Goal: Task Accomplishment & Management: Manage account settings

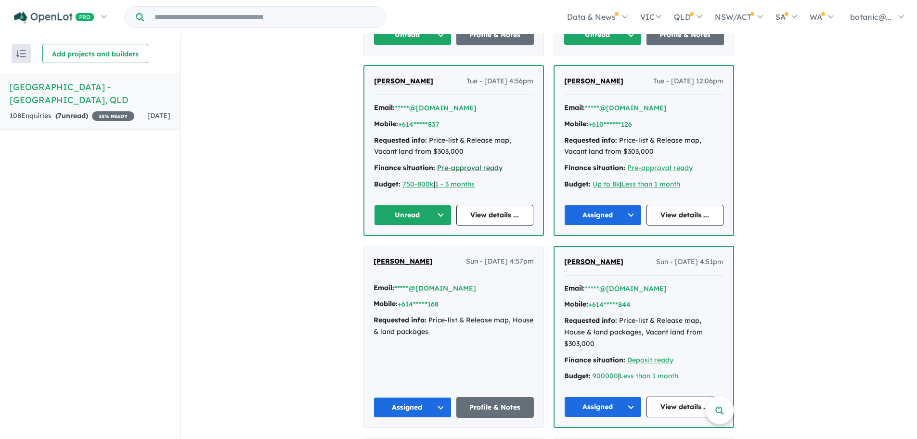
scroll to position [866, 0]
click at [440, 204] on button "Unread" at bounding box center [413, 214] width 78 height 21
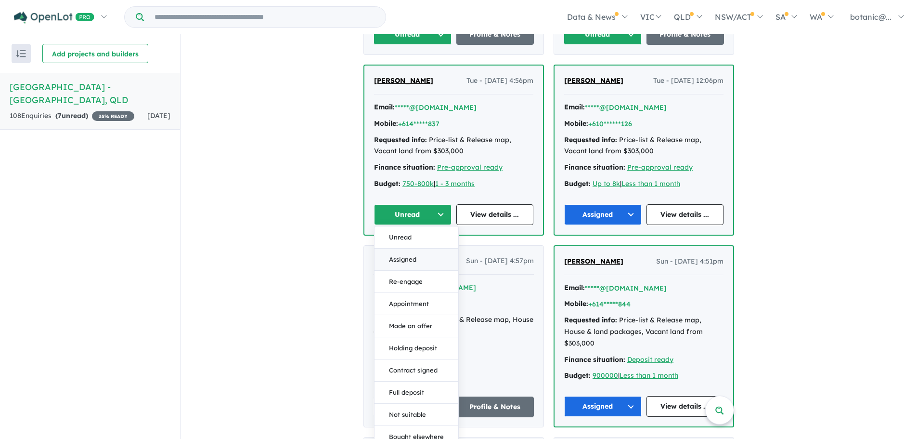
click at [424, 248] on button "Assigned" at bounding box center [417, 259] width 84 height 22
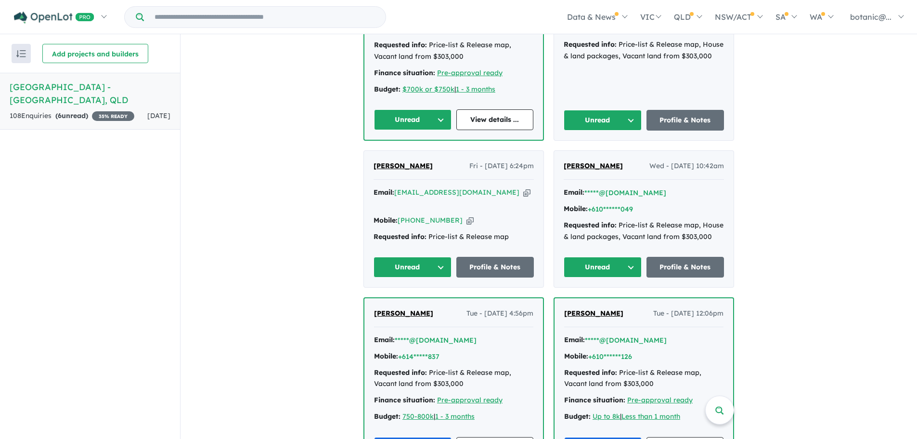
scroll to position [626, 0]
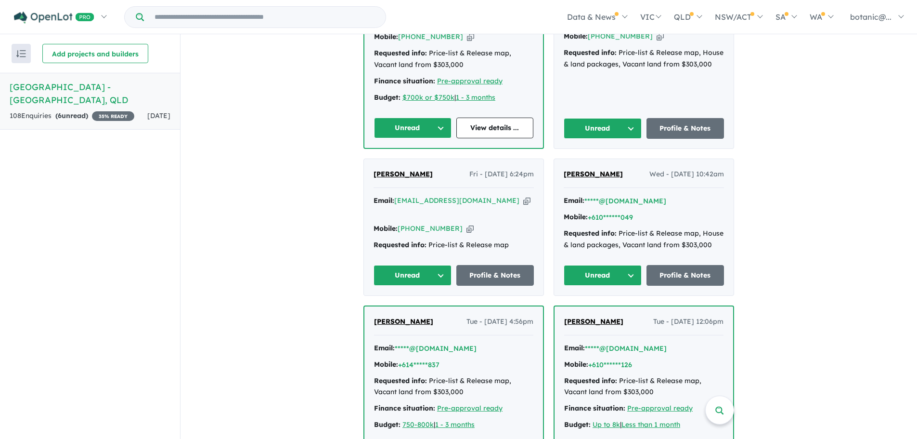
click at [434, 265] on button "Unread" at bounding box center [413, 275] width 78 height 21
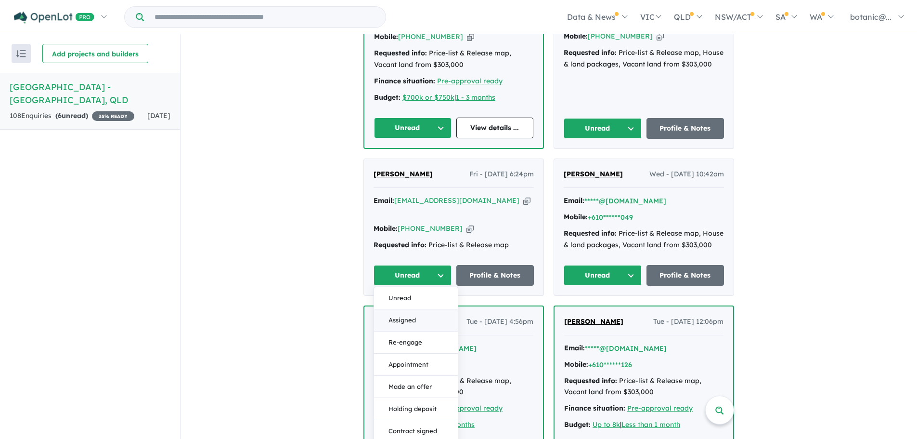
click at [409, 309] on button "Assigned" at bounding box center [416, 320] width 84 height 22
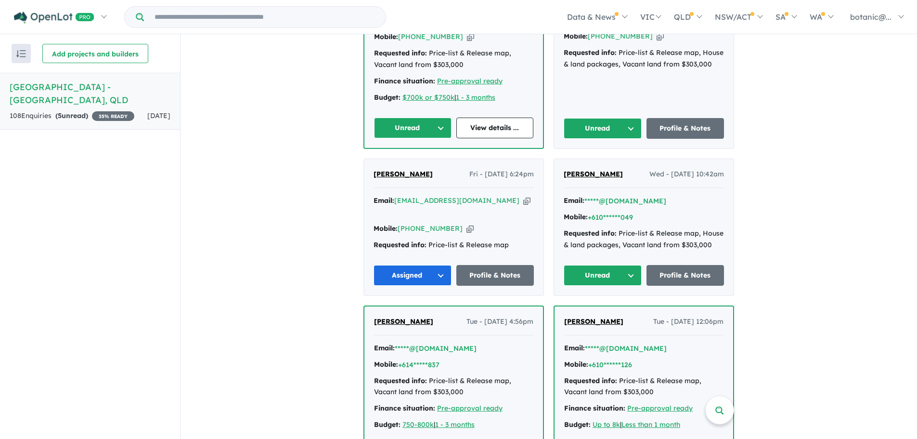
click at [627, 265] on button "Unread" at bounding box center [603, 275] width 78 height 21
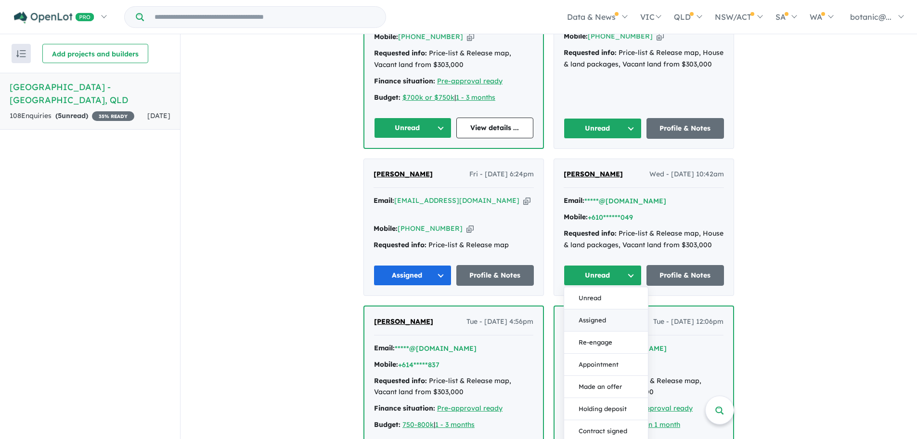
click at [607, 309] on button "Assigned" at bounding box center [606, 320] width 84 height 22
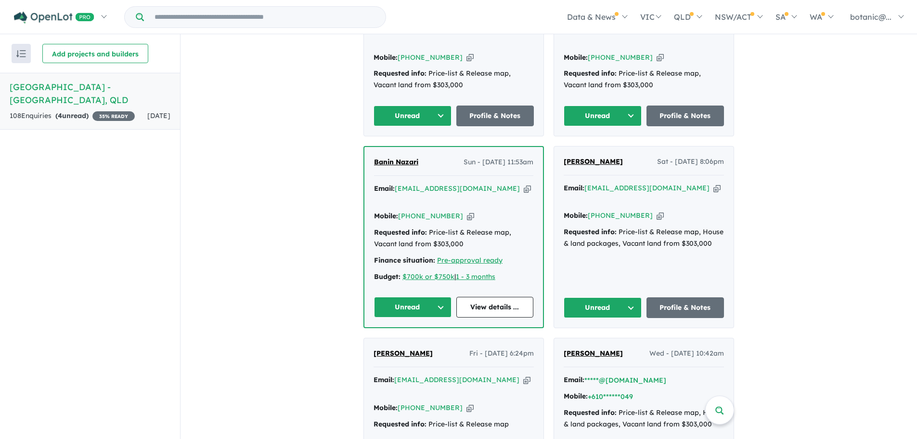
scroll to position [433, 0]
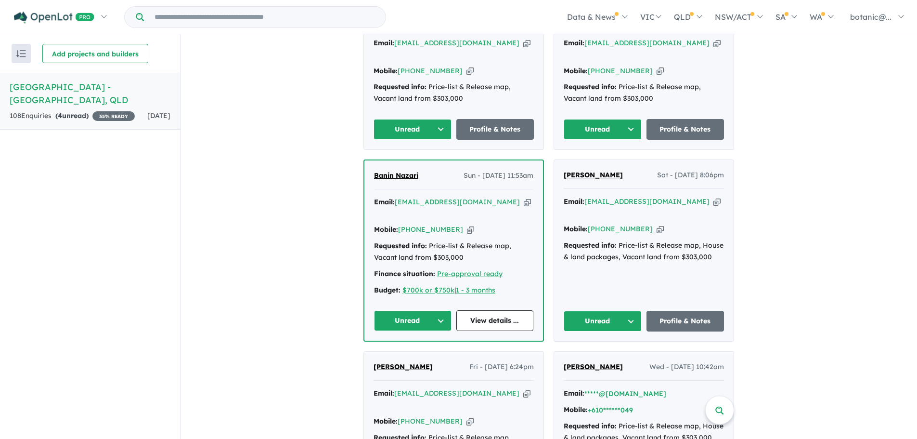
click at [440, 310] on button "Unread" at bounding box center [413, 320] width 78 height 21
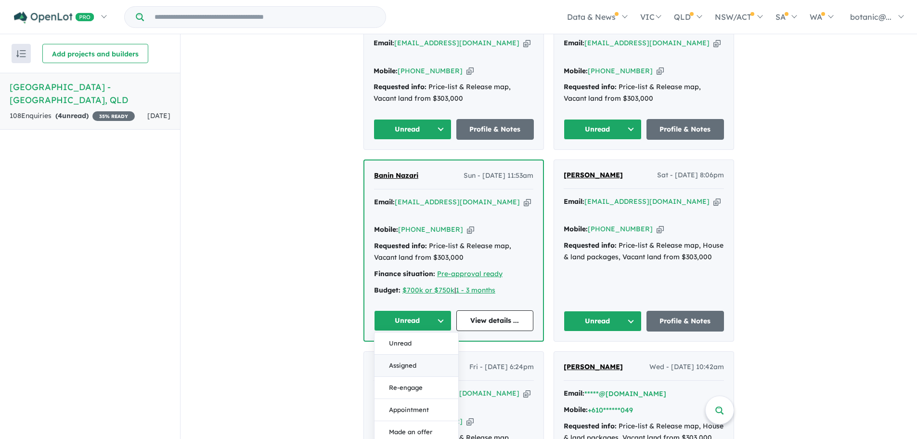
click at [421, 354] on button "Assigned" at bounding box center [417, 365] width 84 height 22
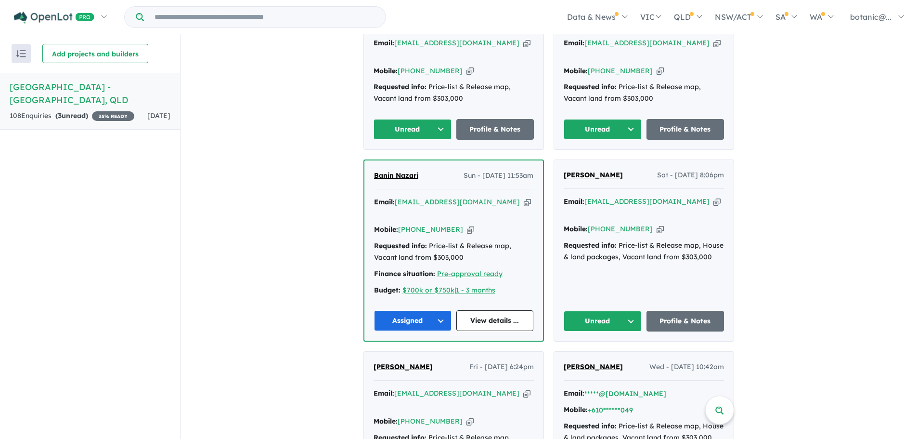
click at [625, 310] on button "Unread" at bounding box center [603, 320] width 78 height 21
click at [610, 355] on button "Assigned" at bounding box center [606, 366] width 84 height 22
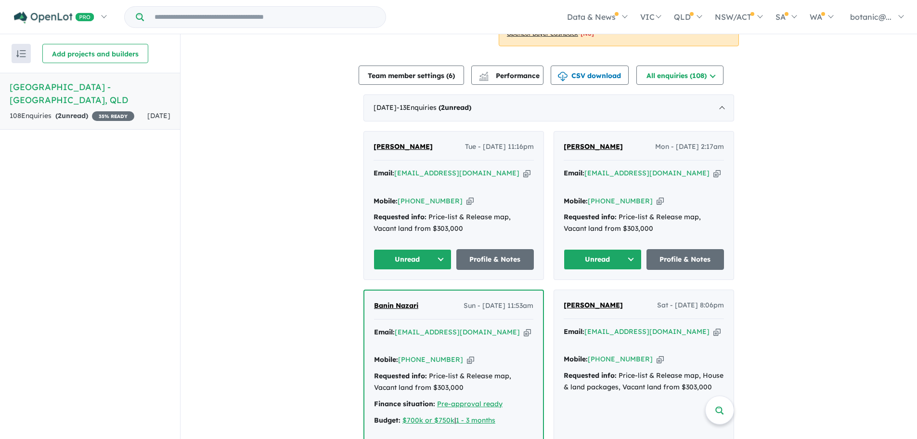
scroll to position [289, 0]
